Goal: Task Accomplishment & Management: Manage account settings

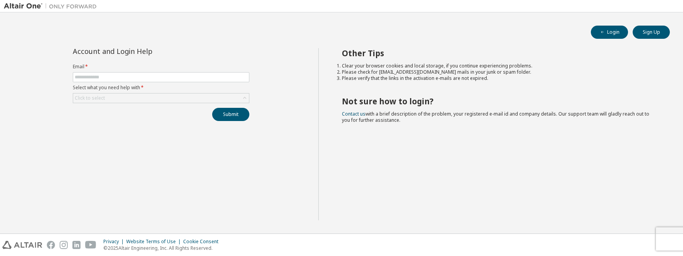
click at [15, 7] on img at bounding box center [52, 6] width 97 height 8
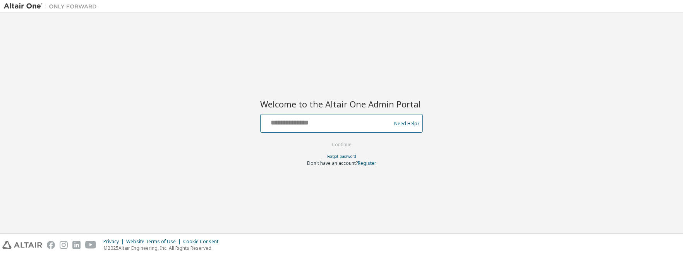
click at [300, 122] on input "text" at bounding box center [327, 121] width 127 height 11
type input "**********"
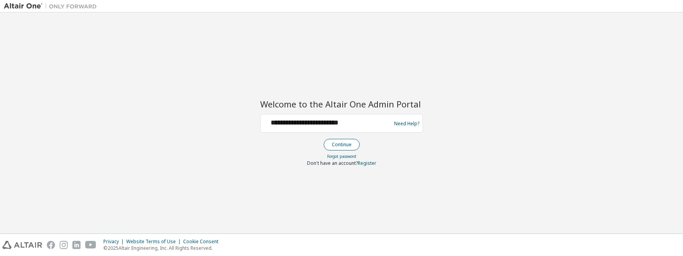
click at [340, 143] on button "Continue" at bounding box center [342, 145] width 36 height 12
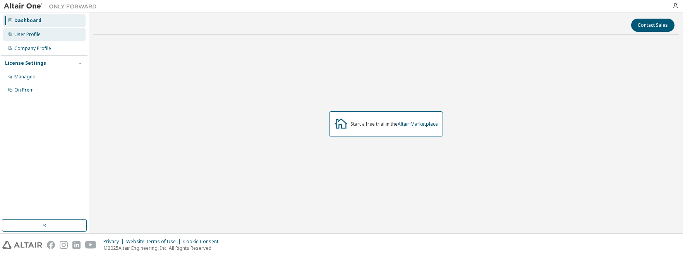
click at [25, 33] on div "User Profile" at bounding box center [27, 34] width 26 height 6
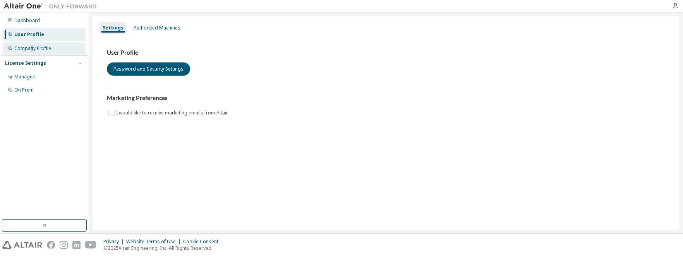
click at [31, 48] on div "Company Profile" at bounding box center [32, 48] width 37 height 6
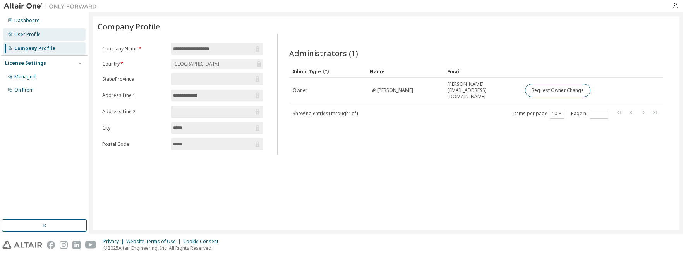
click at [32, 35] on div "User Profile" at bounding box center [27, 34] width 26 height 6
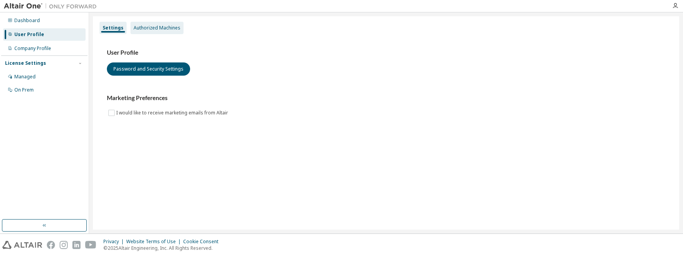
click at [158, 31] on div "Authorized Machines" at bounding box center [157, 28] width 47 height 6
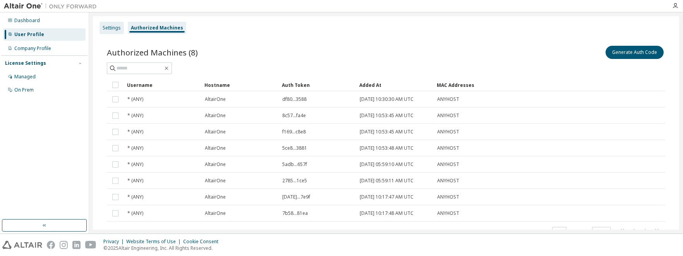
click at [113, 29] on div "Settings" at bounding box center [112, 28] width 18 height 6
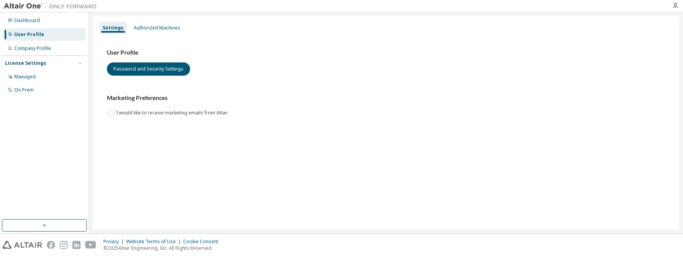
click at [21, 7] on img at bounding box center [52, 6] width 97 height 8
